Goal: Information Seeking & Learning: Compare options

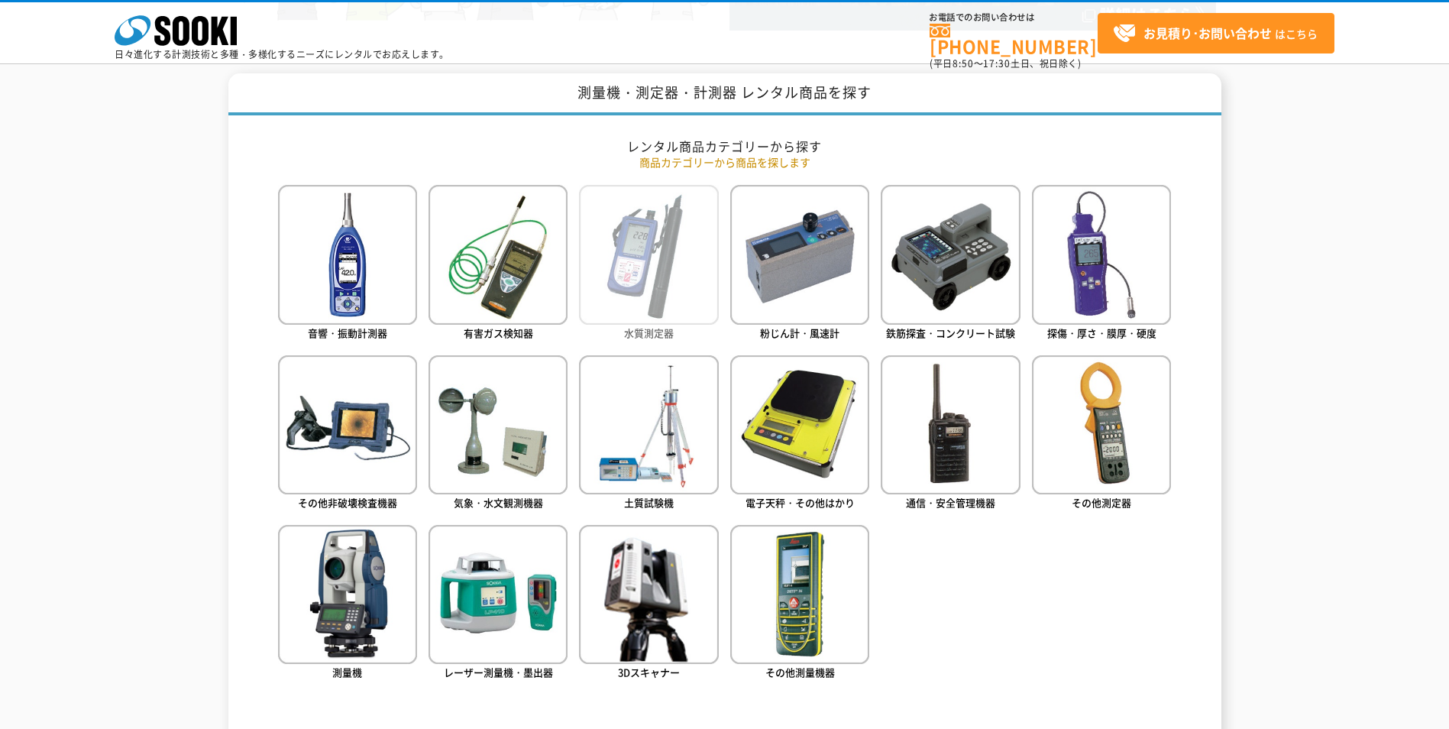
scroll to position [687, 0]
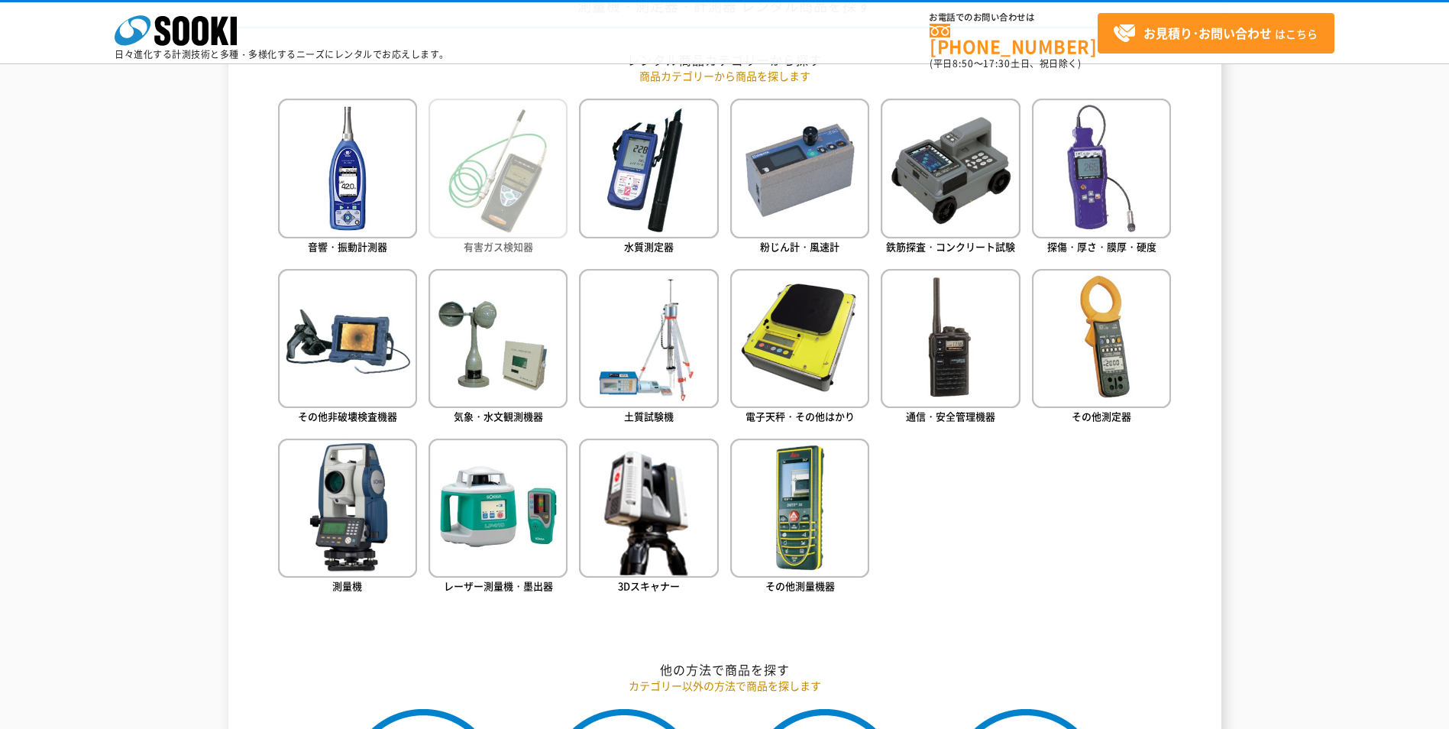
click at [524, 216] on img at bounding box center [497, 168] width 139 height 139
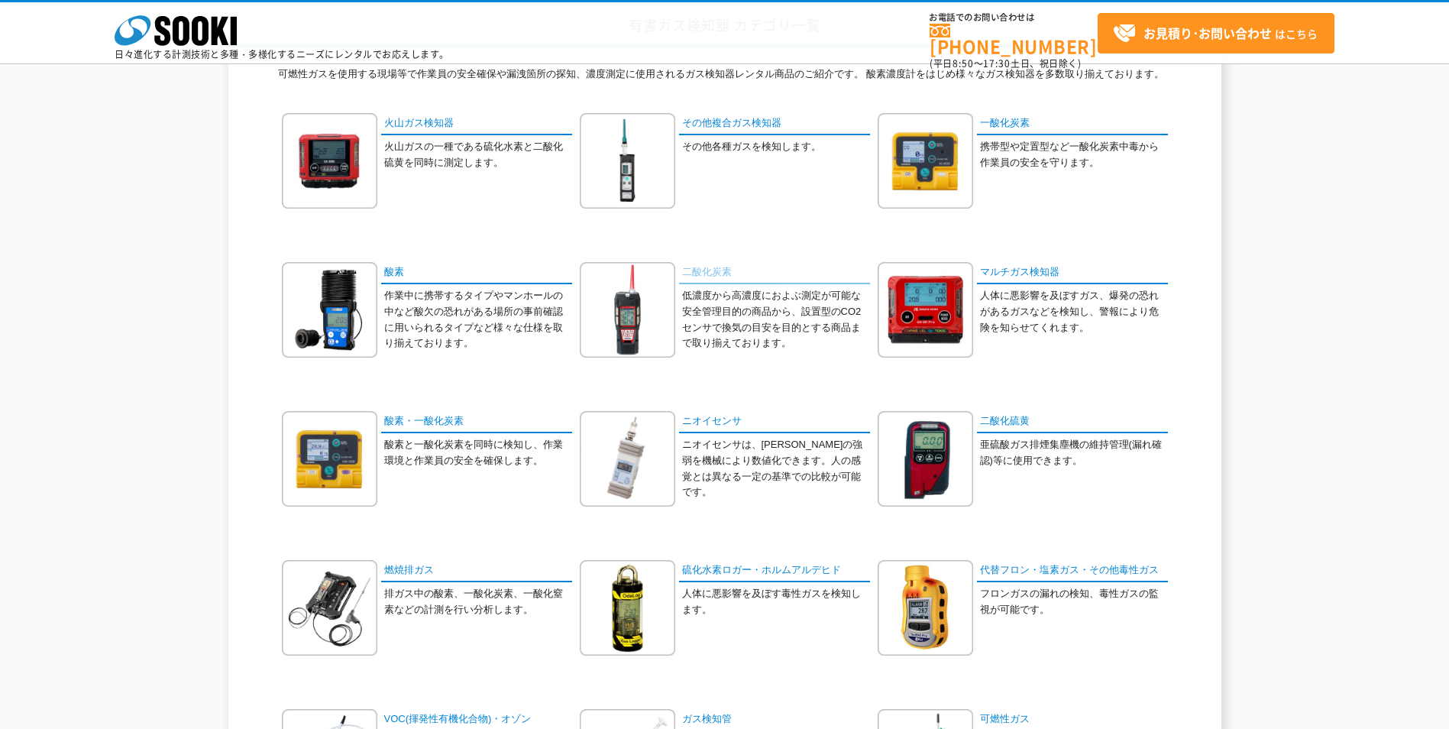
scroll to position [153, 0]
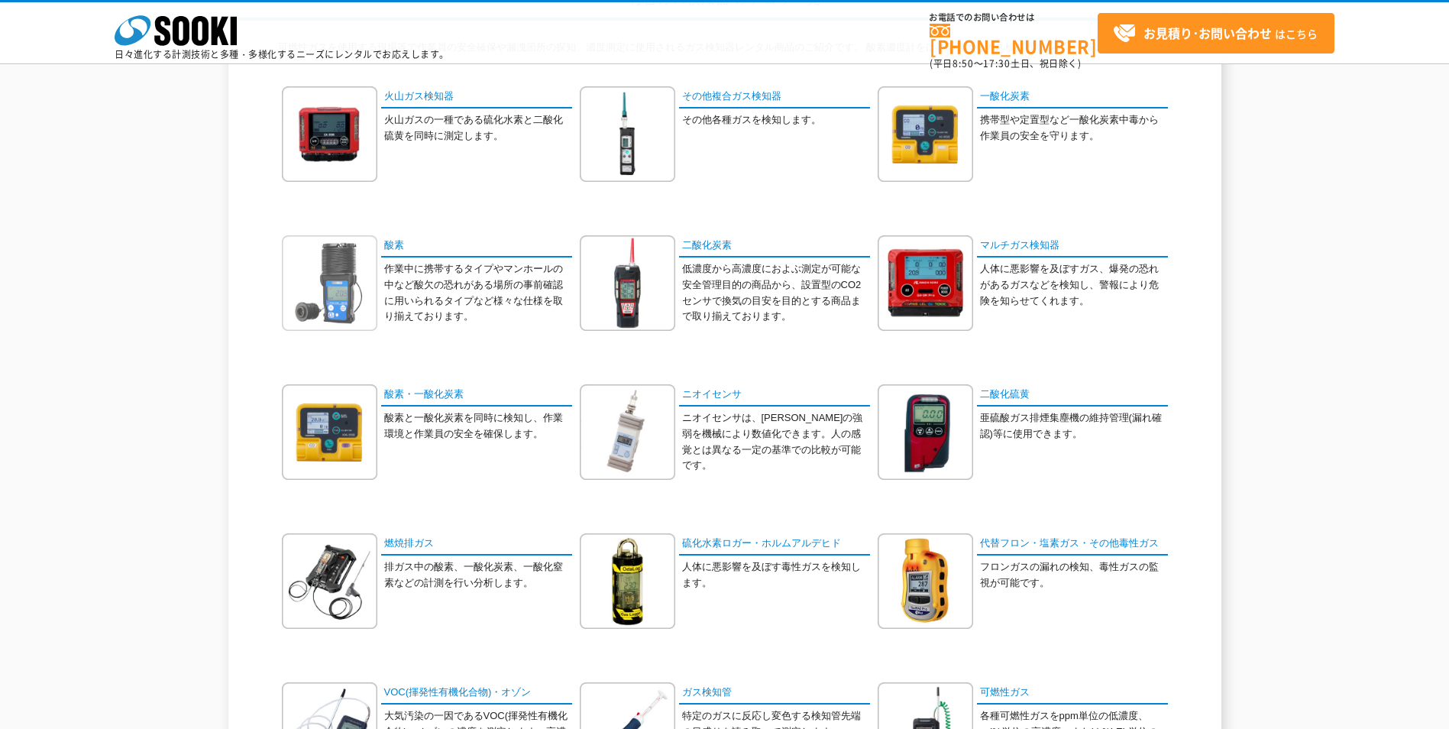
click at [316, 295] on img at bounding box center [329, 282] width 95 height 95
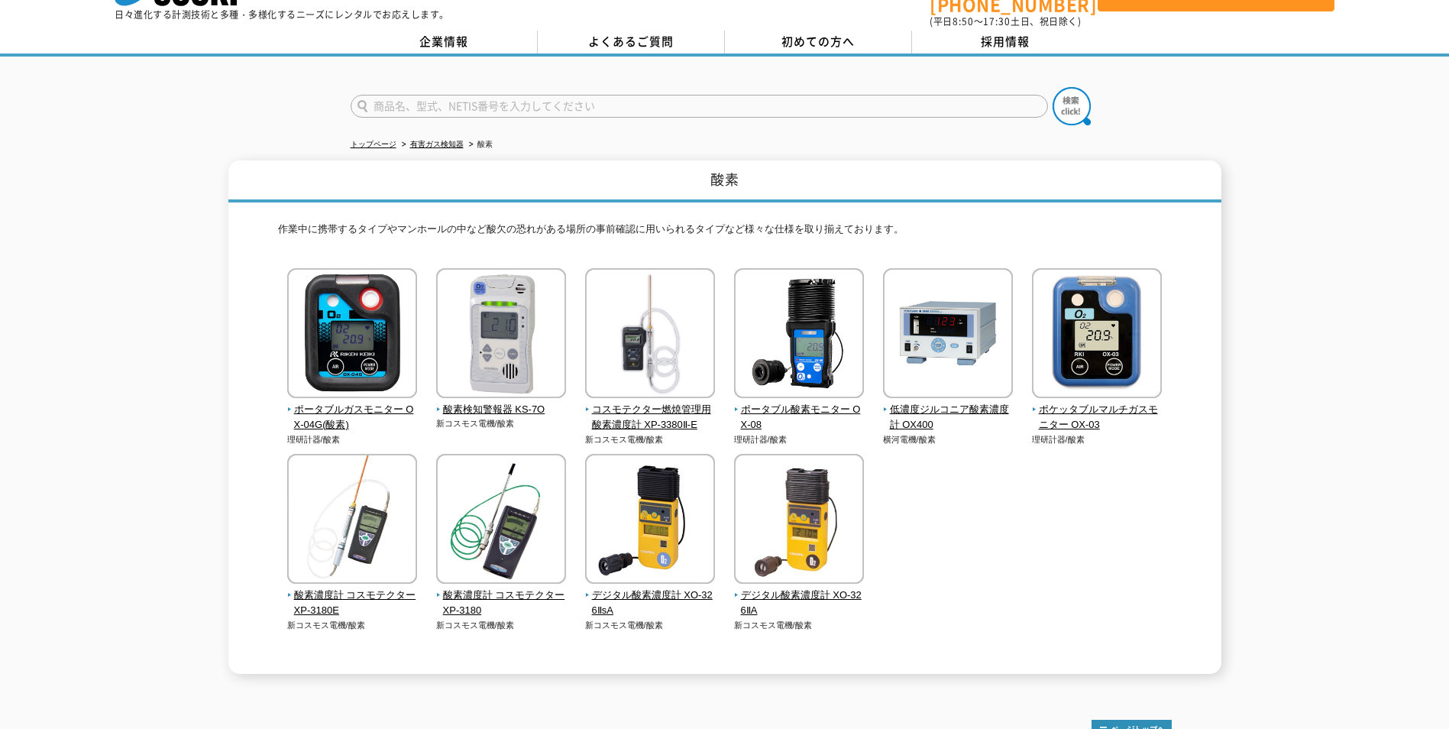
scroll to position [76, 0]
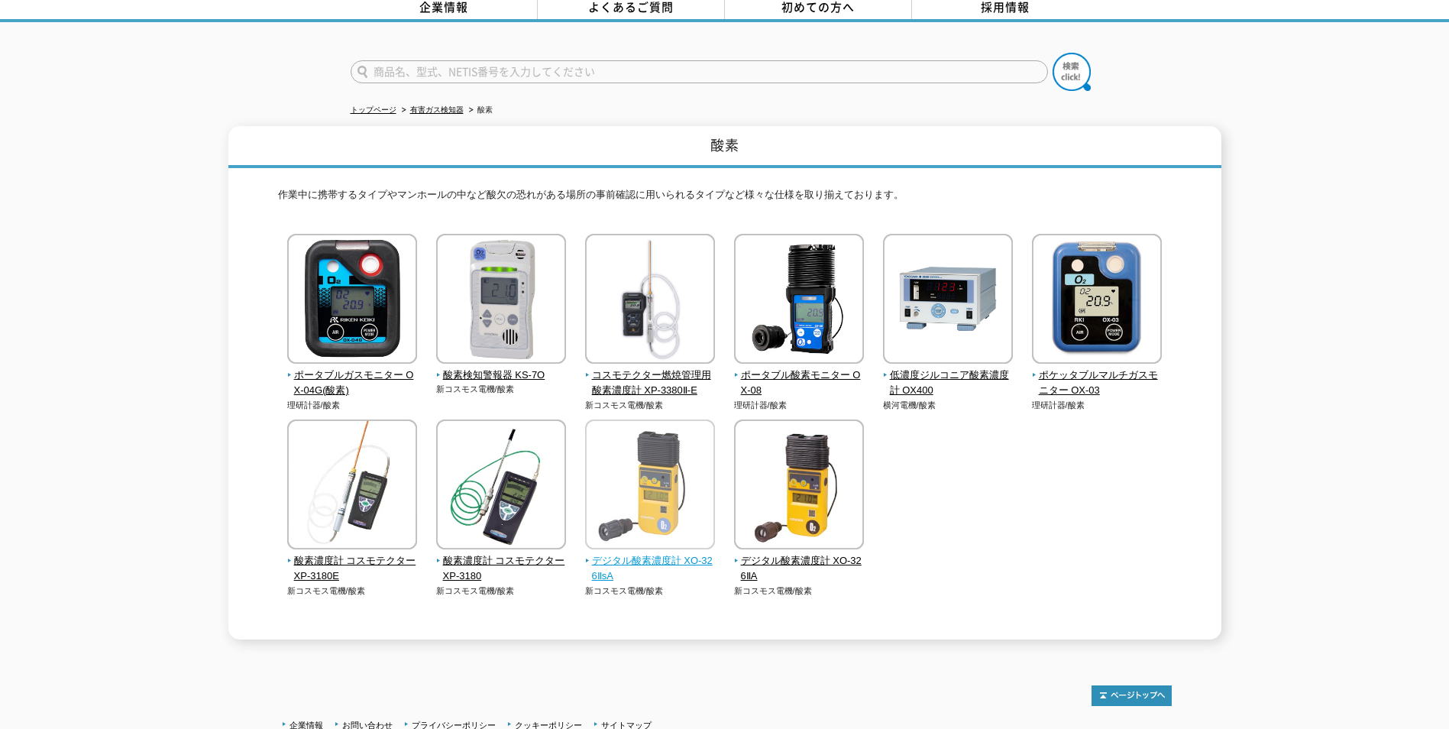
click at [661, 553] on span "デジタル酸素濃度計 XO-326ⅡsA" at bounding box center [650, 569] width 131 height 32
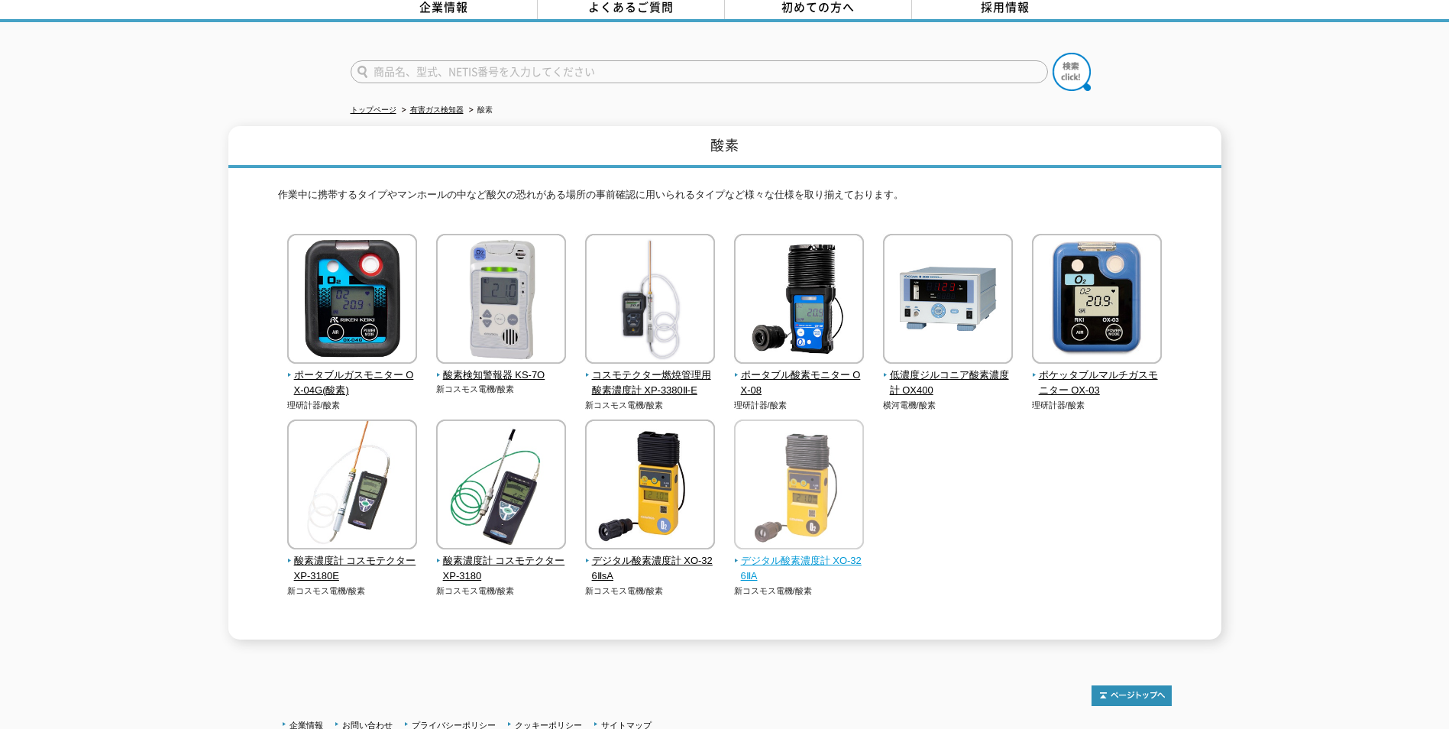
click at [787, 553] on span "デジタル酸素濃度計 XO-326ⅡA" at bounding box center [799, 569] width 131 height 32
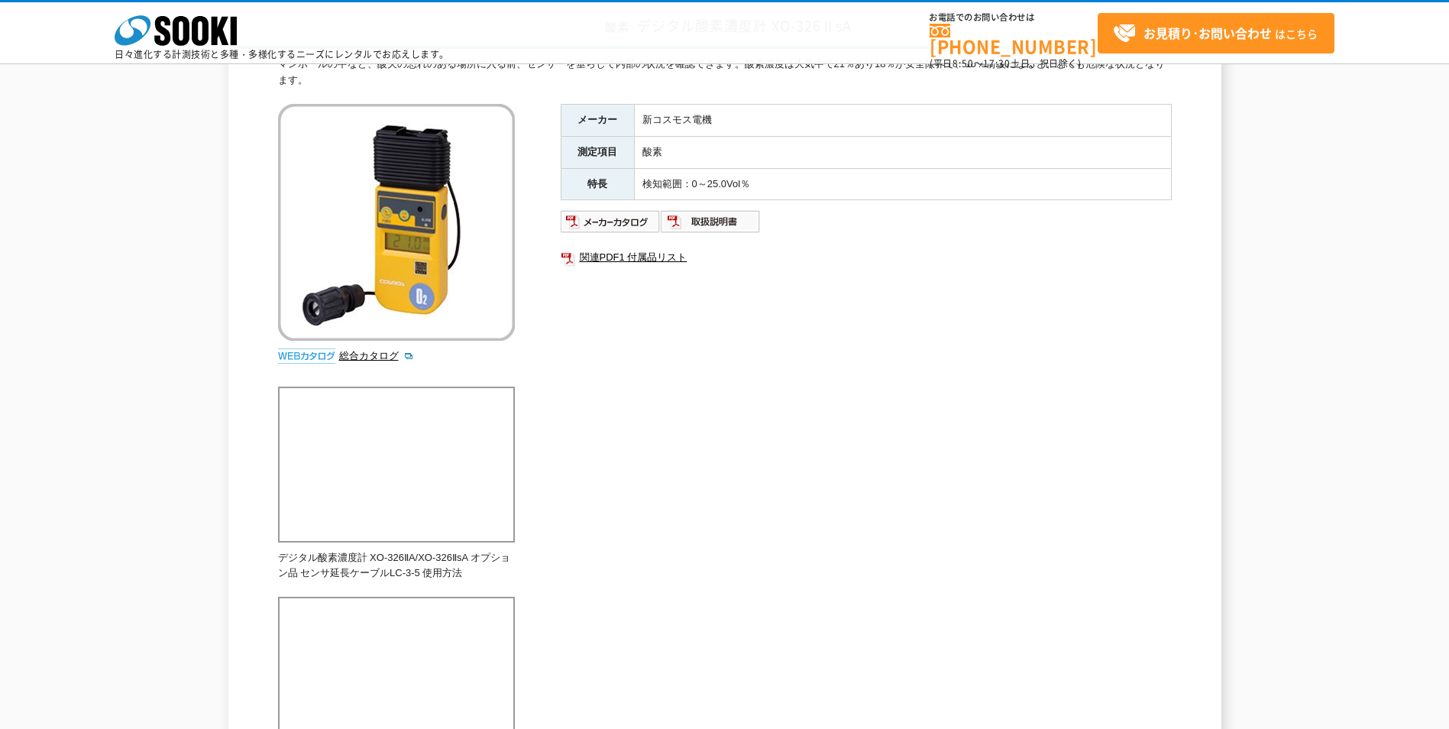
scroll to position [153, 0]
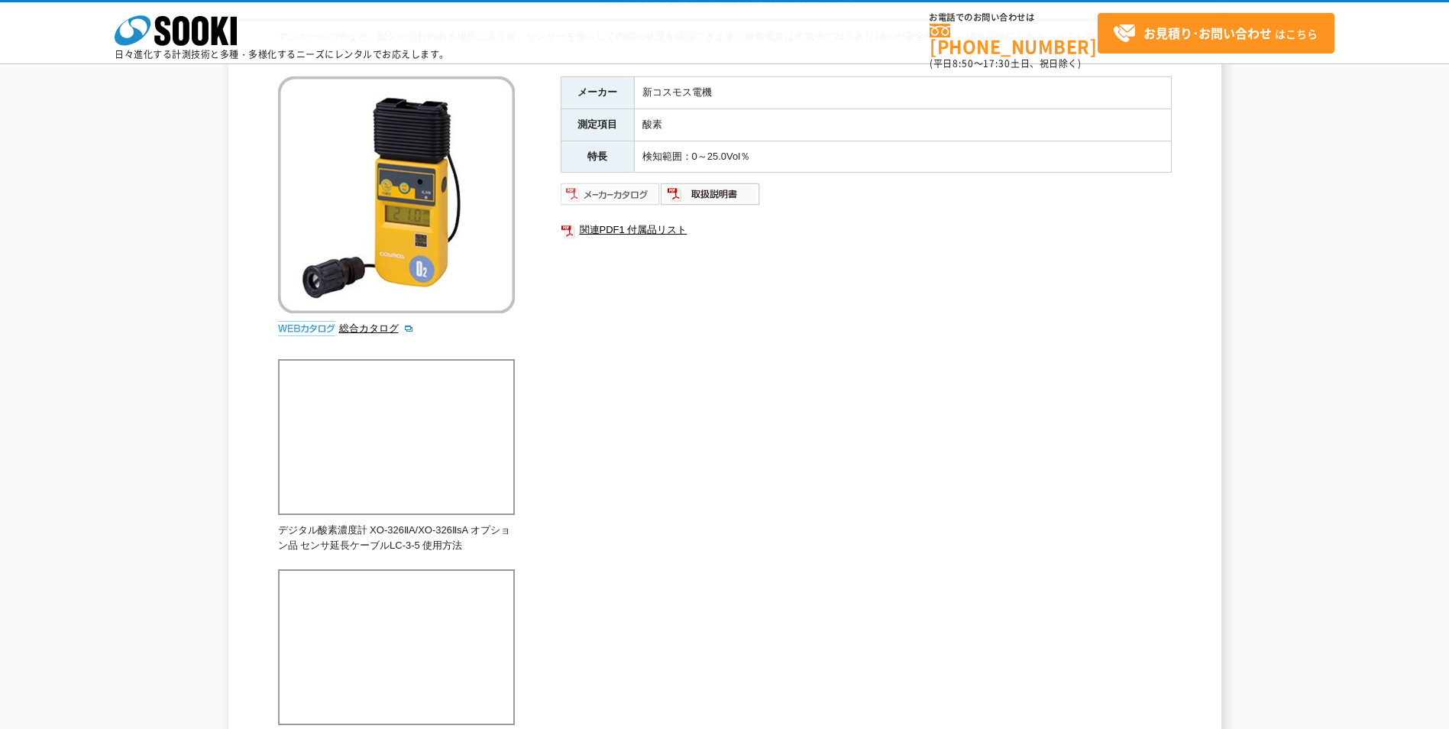
click at [612, 193] on img at bounding box center [611, 194] width 100 height 24
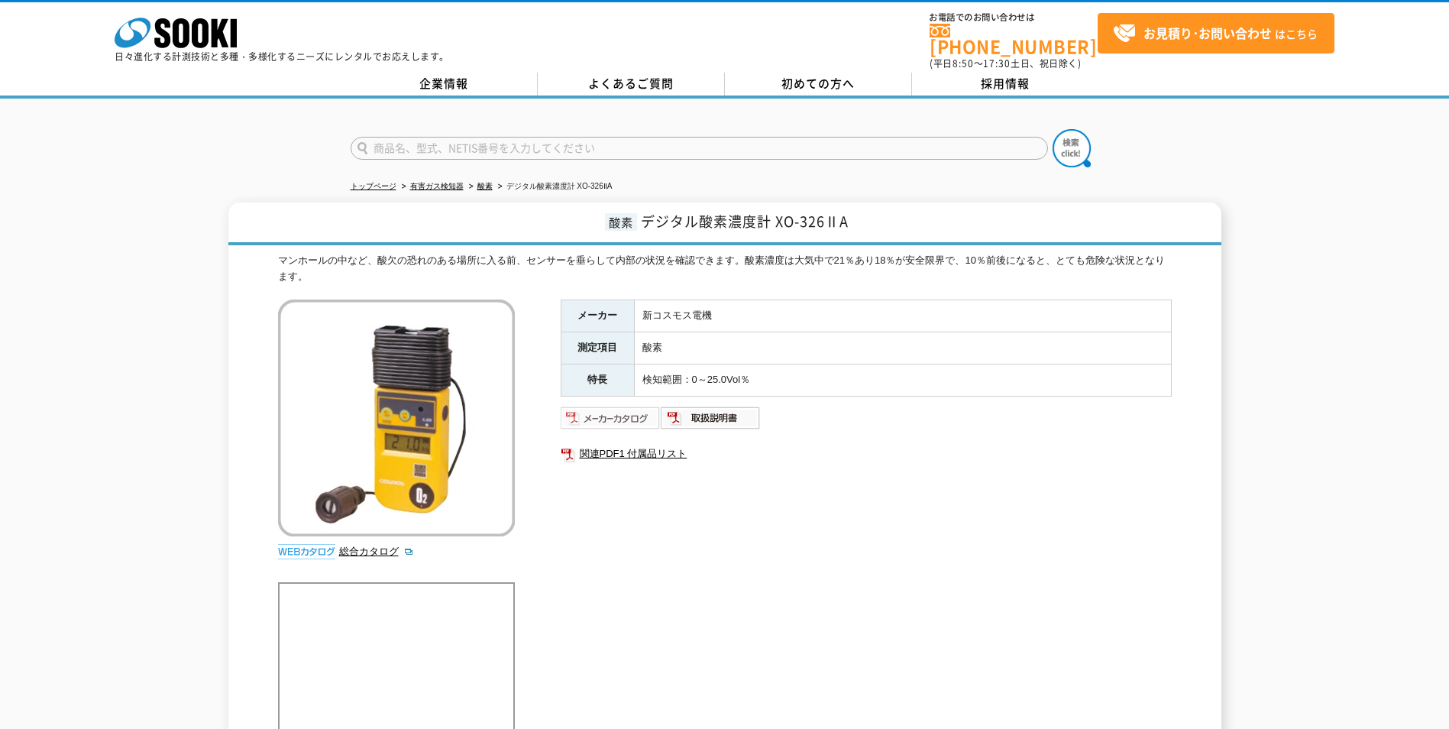
click at [594, 406] on img at bounding box center [611, 418] width 100 height 24
